Goal: Task Accomplishment & Management: Use online tool/utility

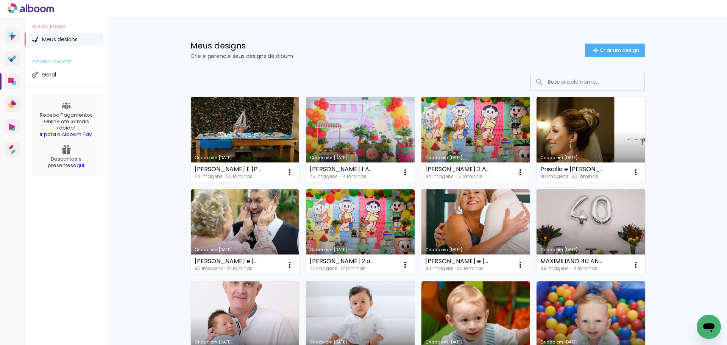
click at [462, 148] on link "Criado em [DATE]" at bounding box center [475, 140] width 109 height 86
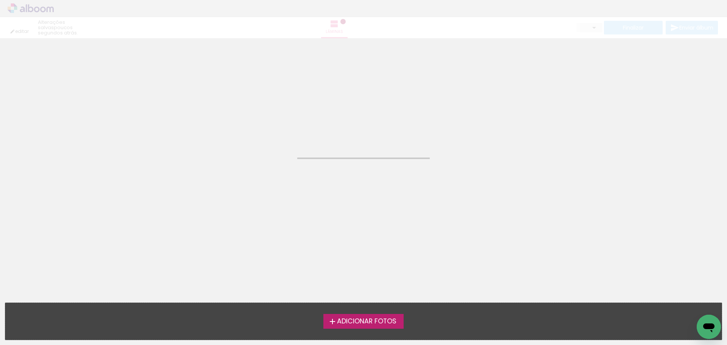
click at [462, 148] on neon-animated-pages "Confirmar Cancelar" at bounding box center [363, 191] width 727 height 307
